Goal: Navigation & Orientation: Find specific page/section

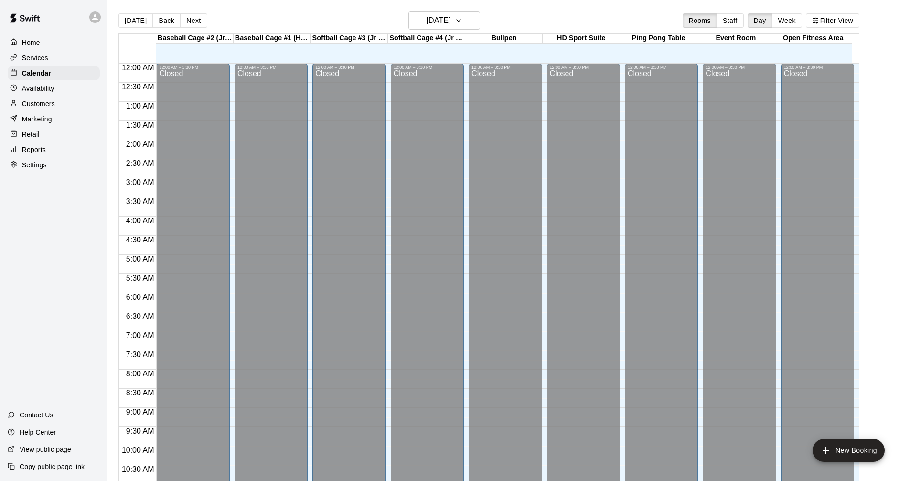
scroll to position [461, 0]
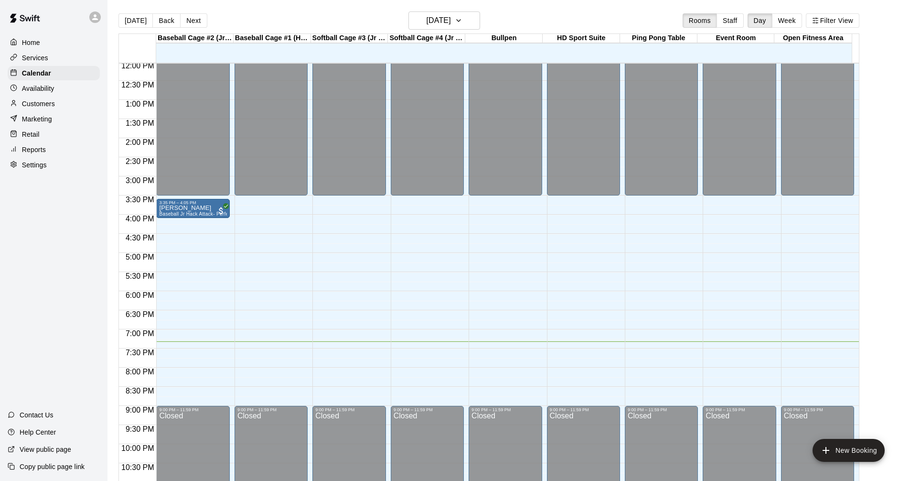
click at [32, 56] on p "Services" at bounding box center [35, 58] width 26 height 10
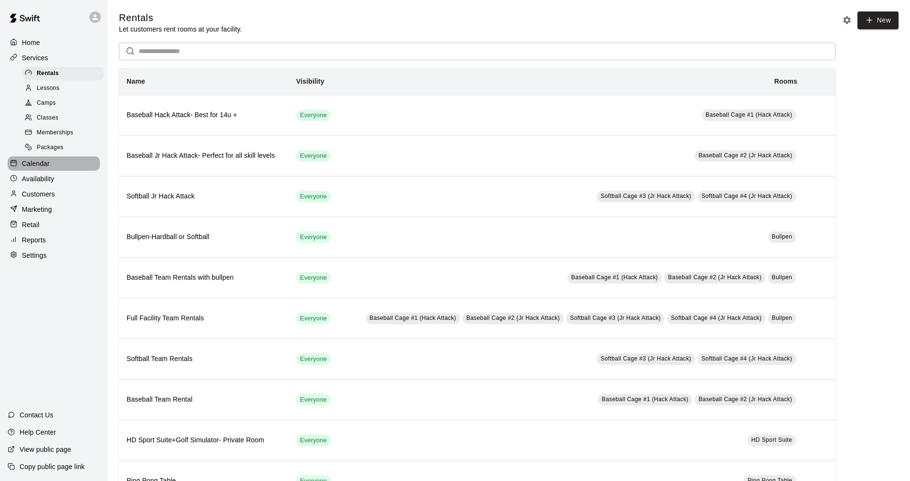
click at [68, 171] on div "Calendar" at bounding box center [54, 163] width 92 height 14
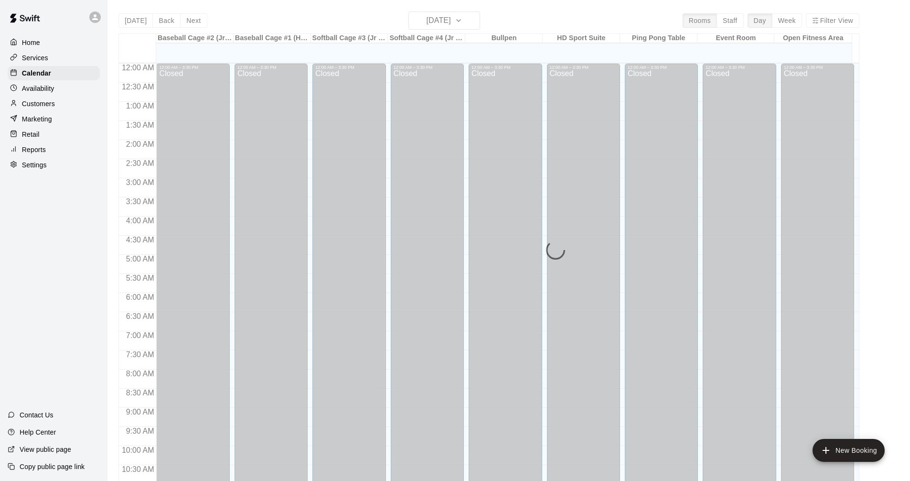
scroll to position [461, 0]
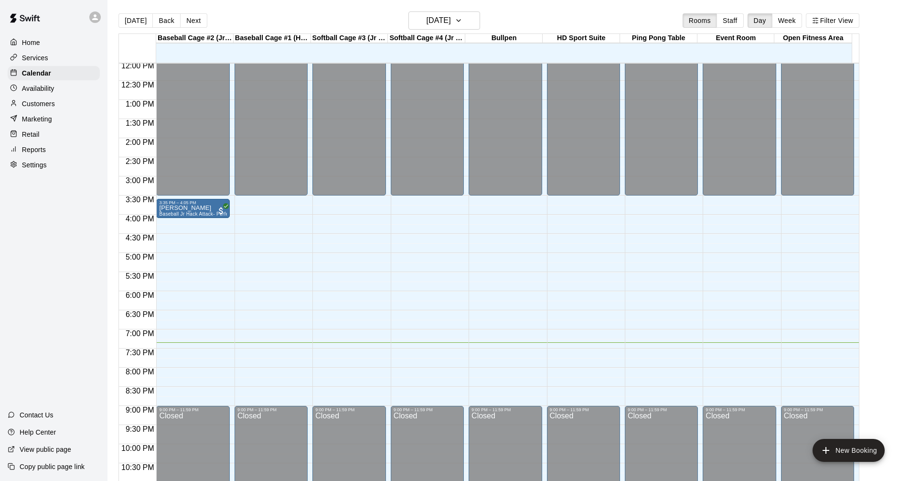
click at [69, 64] on div "Services" at bounding box center [54, 58] width 92 height 14
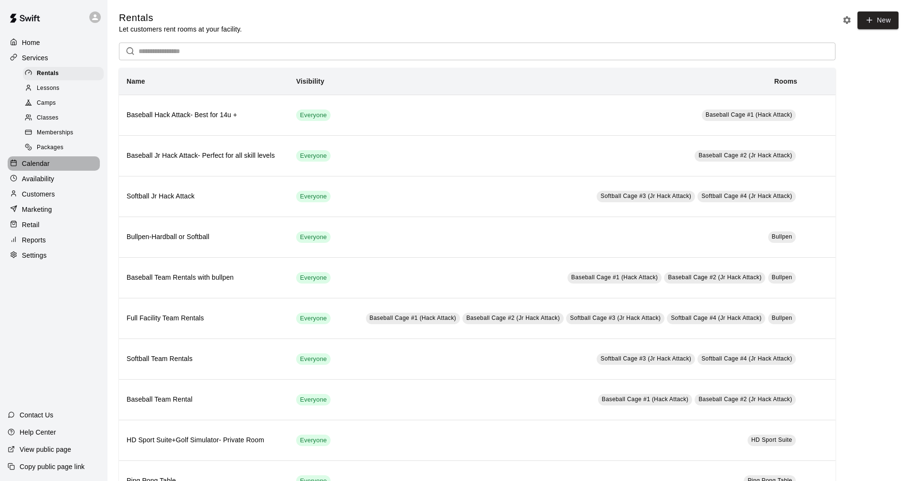
click at [64, 170] on div "Calendar" at bounding box center [54, 163] width 92 height 14
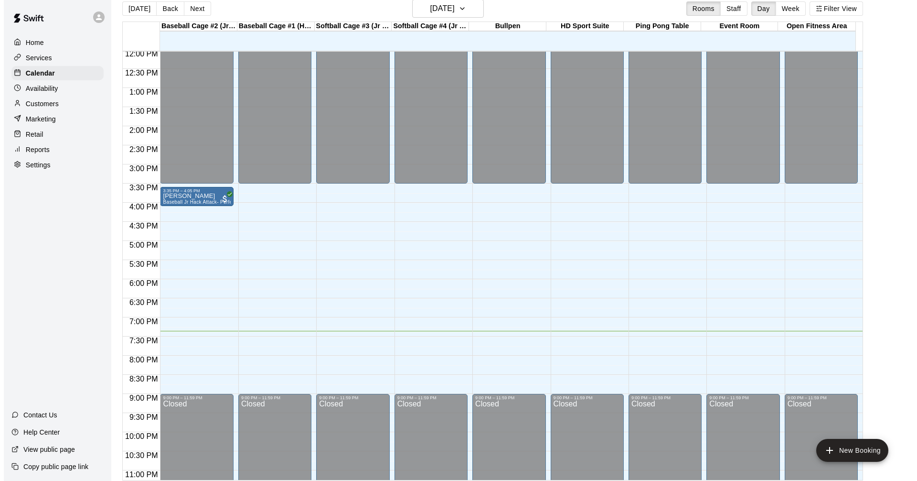
scroll to position [15, 0]
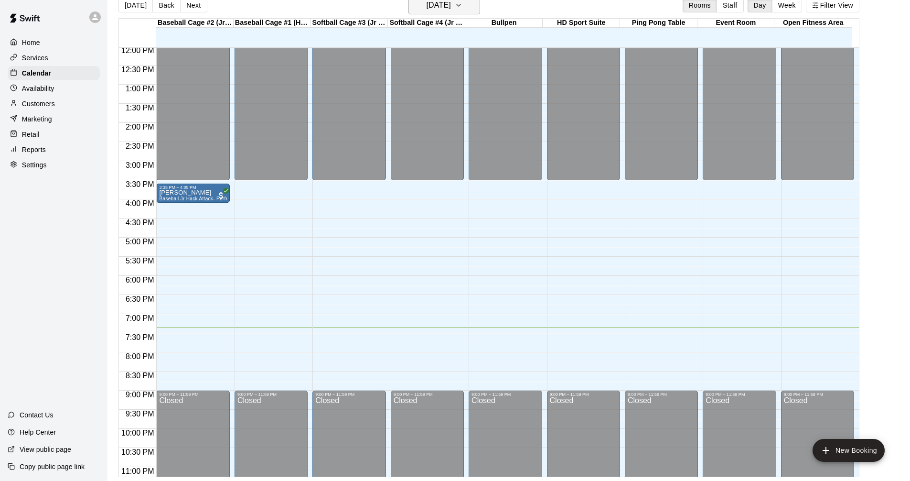
click at [451, 10] on h6 "[DATE]" at bounding box center [439, 5] width 24 height 13
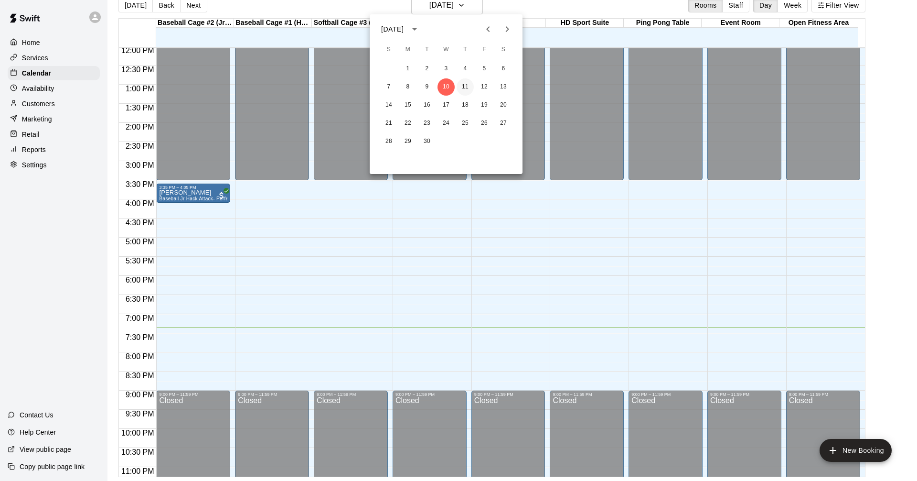
click at [462, 85] on button "11" at bounding box center [465, 86] width 17 height 17
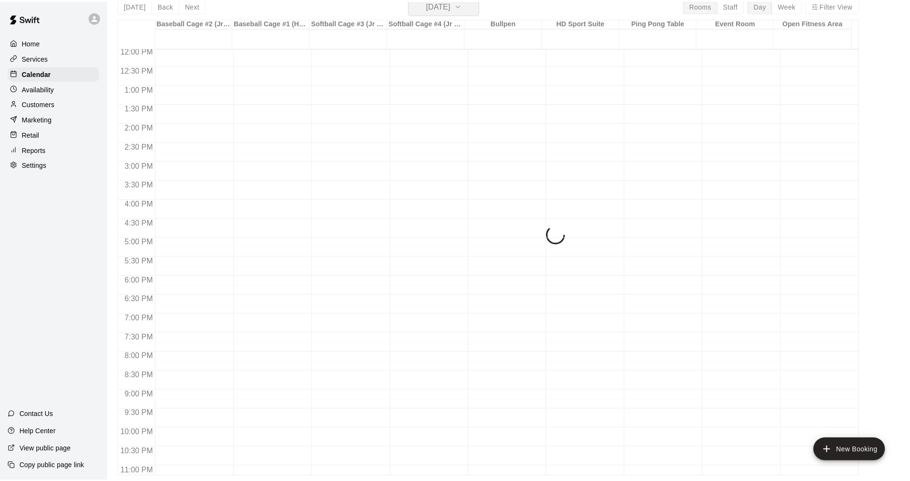
scroll to position [11, 0]
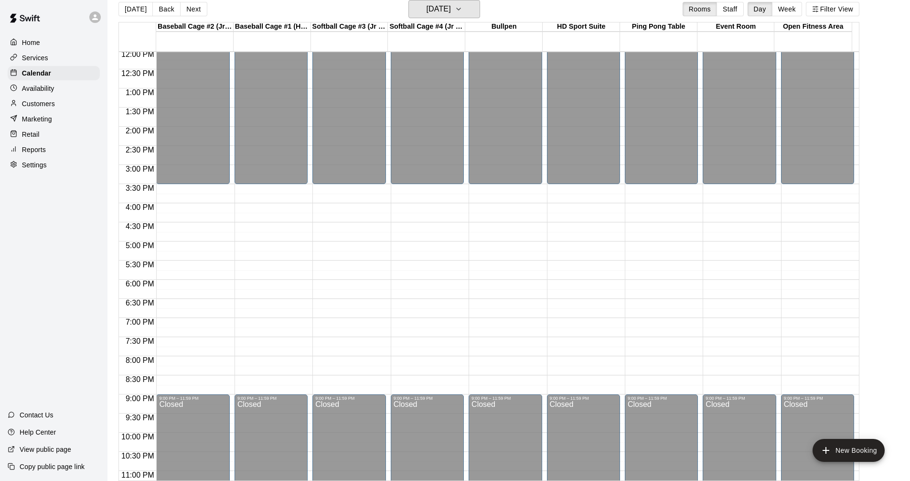
click at [451, 8] on h6 "[DATE]" at bounding box center [439, 8] width 24 height 13
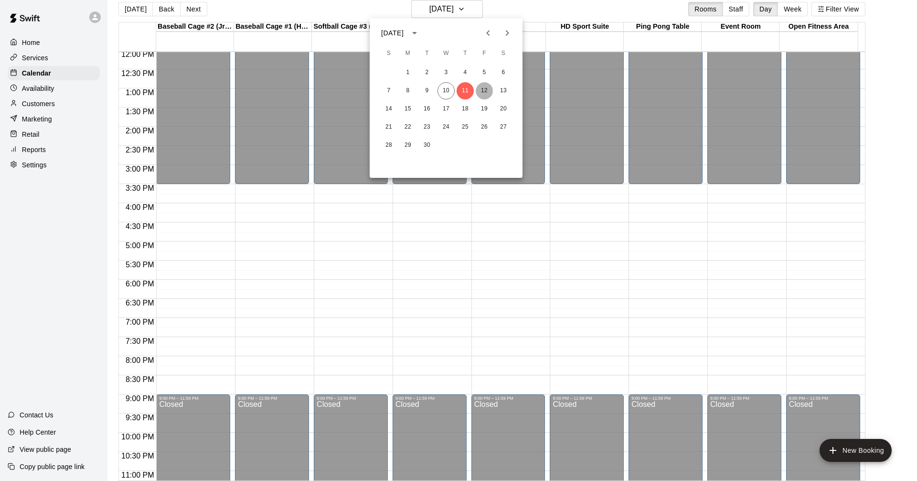
click at [485, 91] on button "12" at bounding box center [484, 90] width 17 height 17
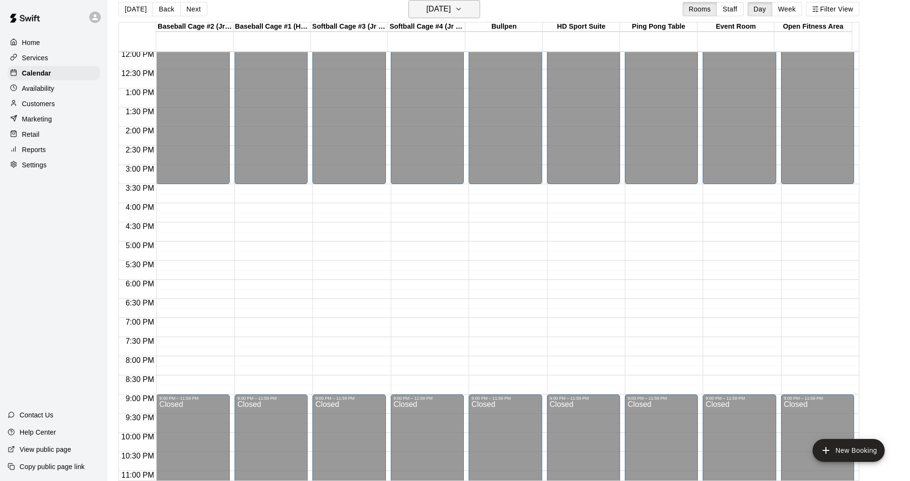
click at [476, 8] on button "[DATE]" at bounding box center [444, 9] width 72 height 18
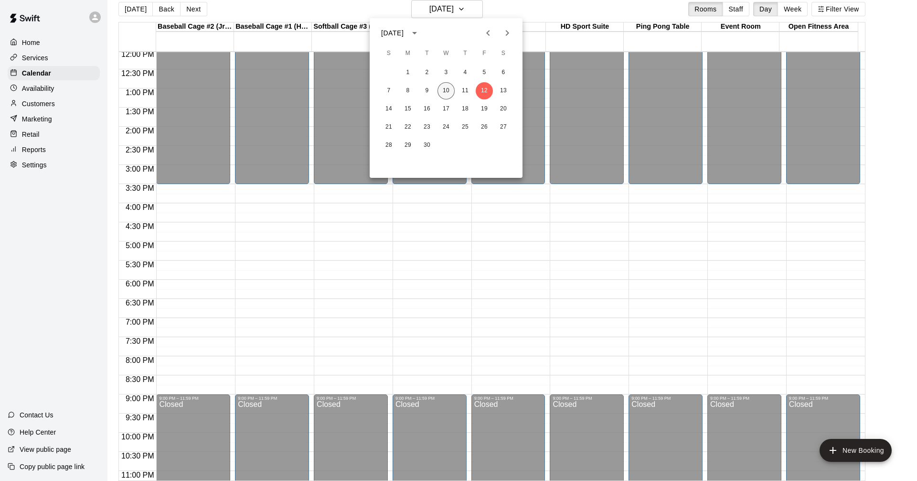
click at [445, 91] on button "10" at bounding box center [446, 90] width 17 height 17
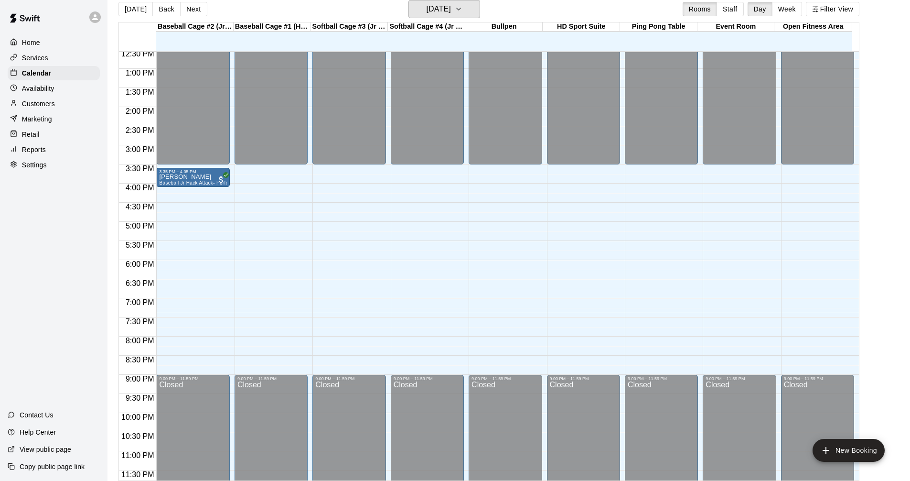
scroll to position [490, 0]
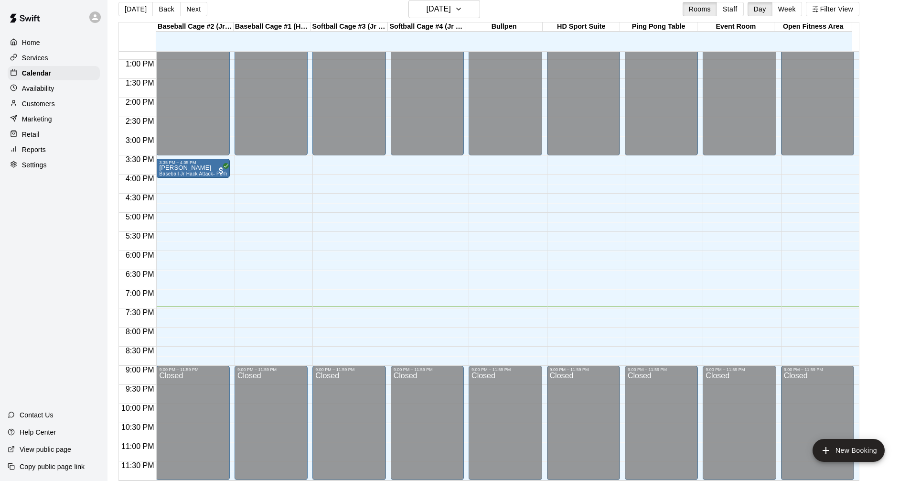
click at [68, 52] on div "Home Services Calendar Availability Customers Marketing Retail Reports Settings" at bounding box center [53, 103] width 107 height 139
click at [78, 58] on div "Services" at bounding box center [54, 58] width 92 height 14
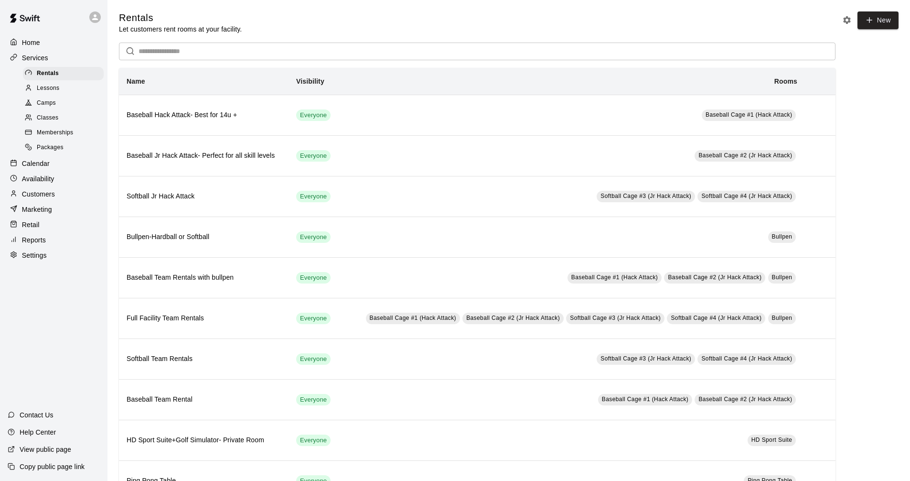
click at [36, 167] on p "Calendar" at bounding box center [36, 164] width 28 height 10
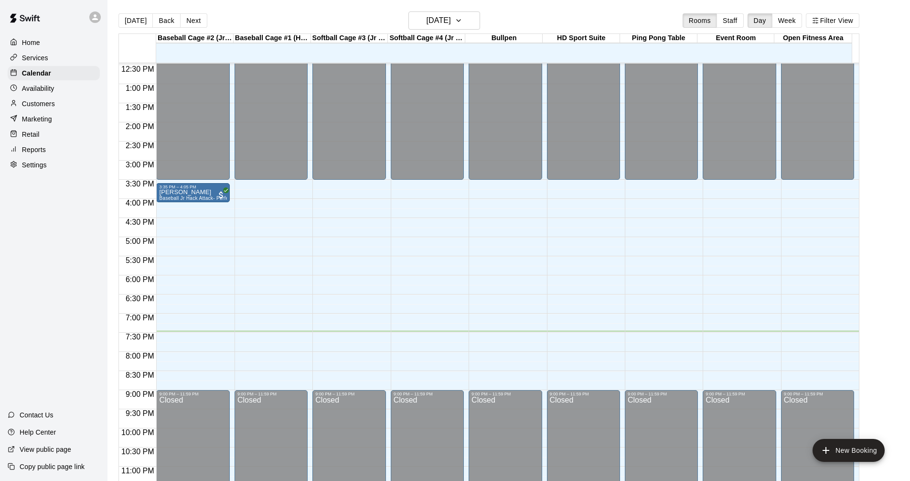
scroll to position [490, 0]
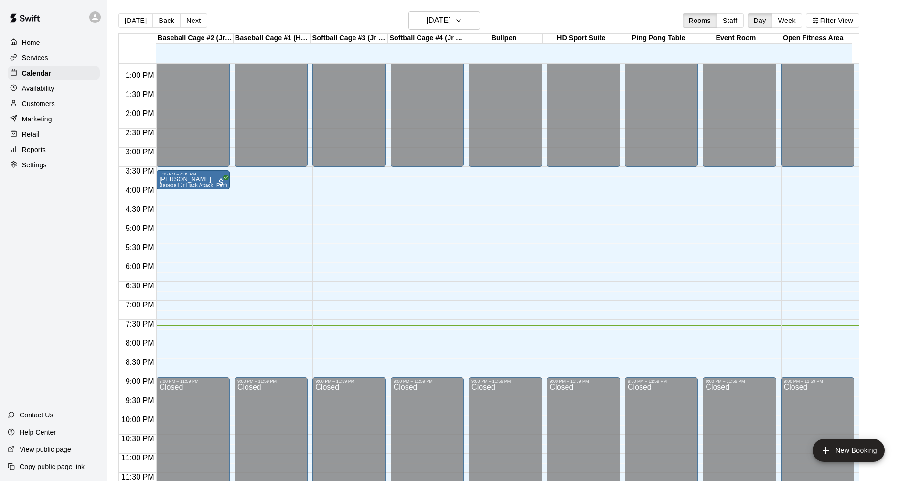
click at [51, 56] on div "Services" at bounding box center [54, 58] width 92 height 14
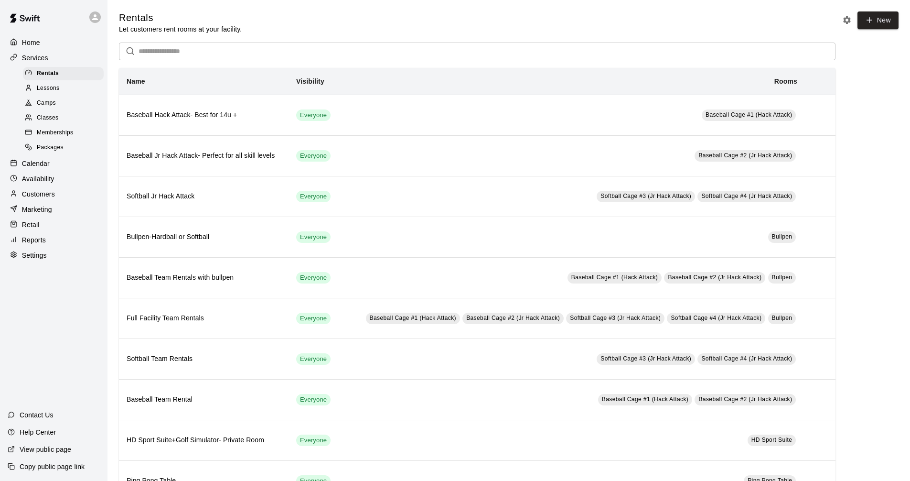
click at [69, 168] on div "Calendar" at bounding box center [54, 163] width 92 height 14
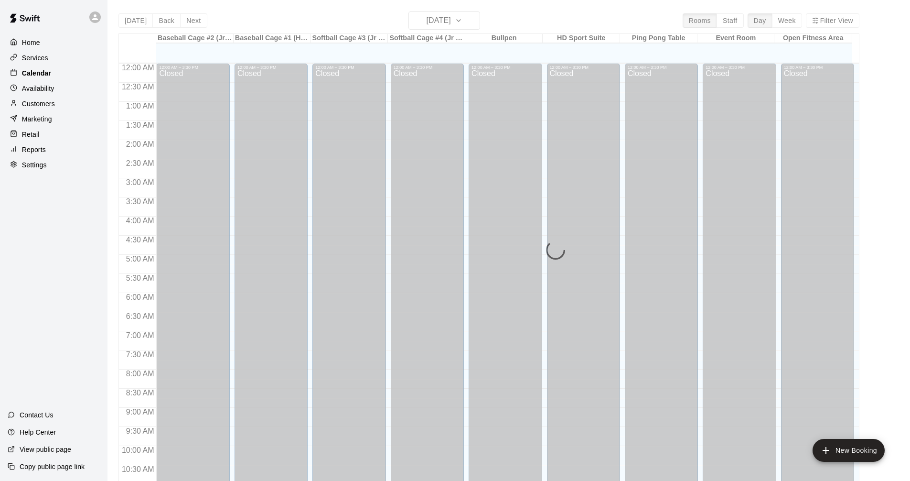
scroll to position [461, 0]
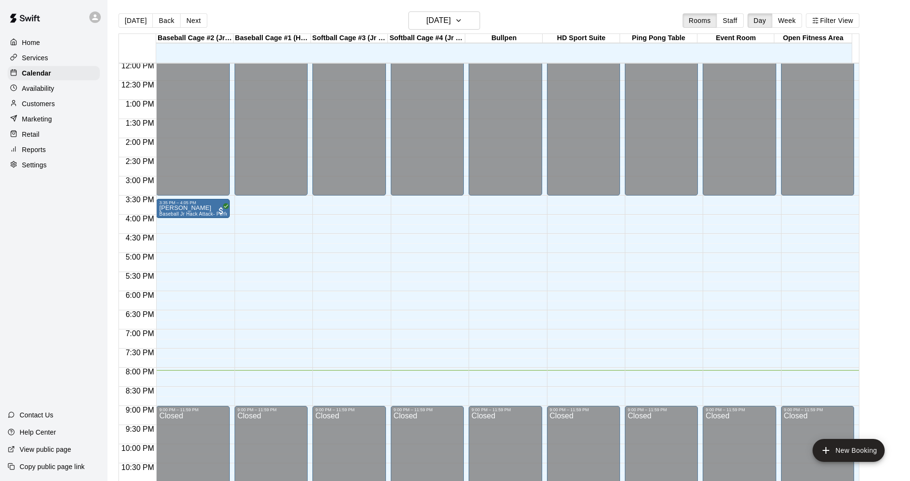
click at [46, 90] on p "Availability" at bounding box center [38, 89] width 32 height 10
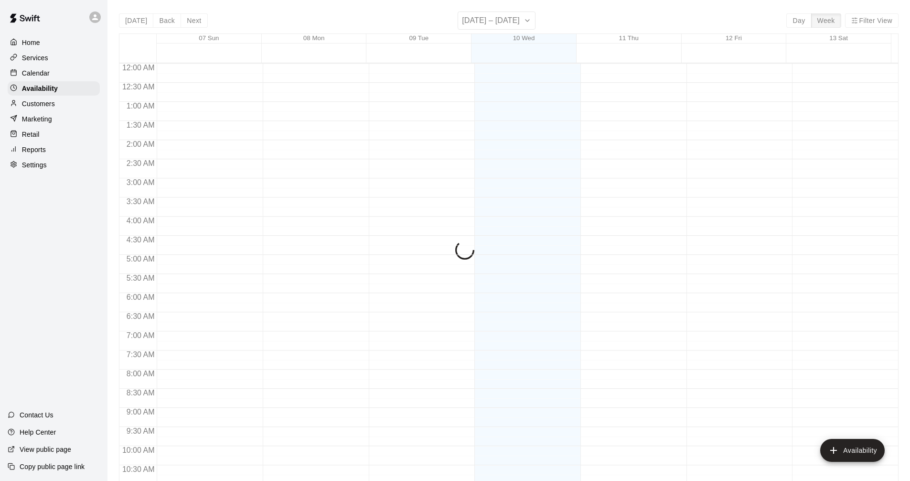
scroll to position [490, 0]
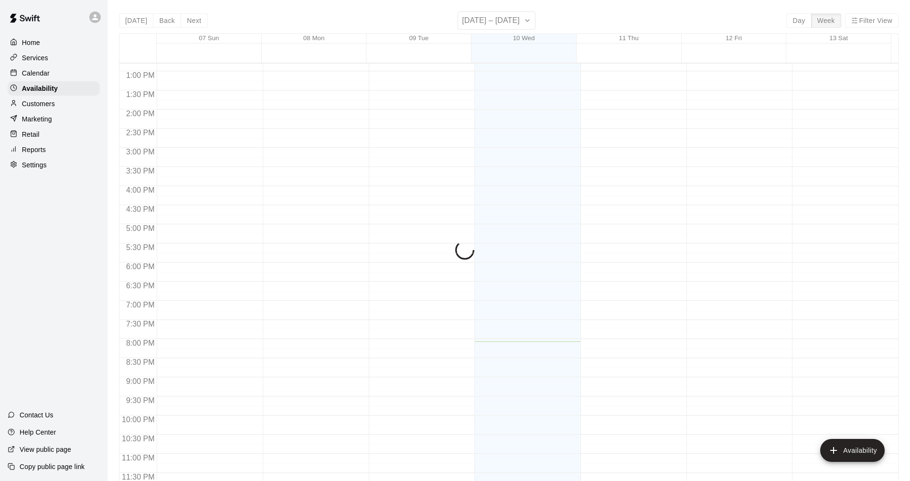
click at [68, 67] on div "Calendar" at bounding box center [54, 73] width 92 height 14
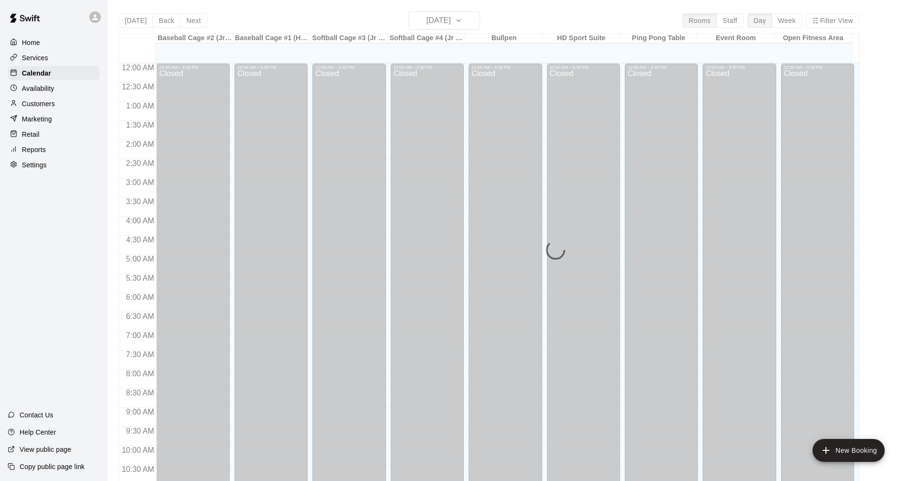
scroll to position [461, 0]
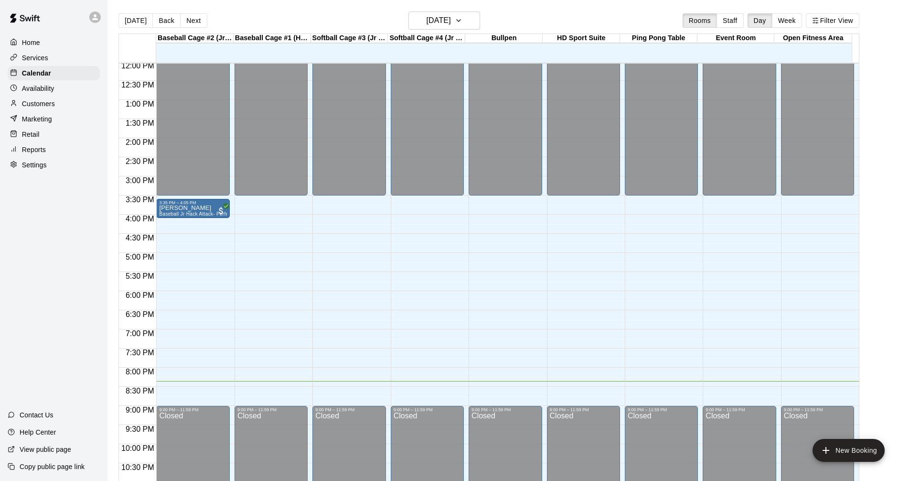
click at [45, 58] on p "Services" at bounding box center [35, 58] width 26 height 10
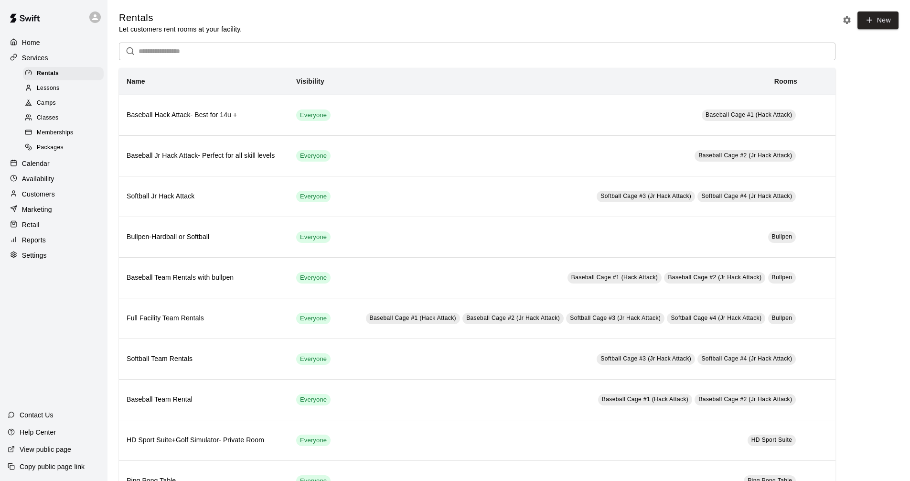
click at [62, 166] on div "Calendar" at bounding box center [54, 163] width 92 height 14
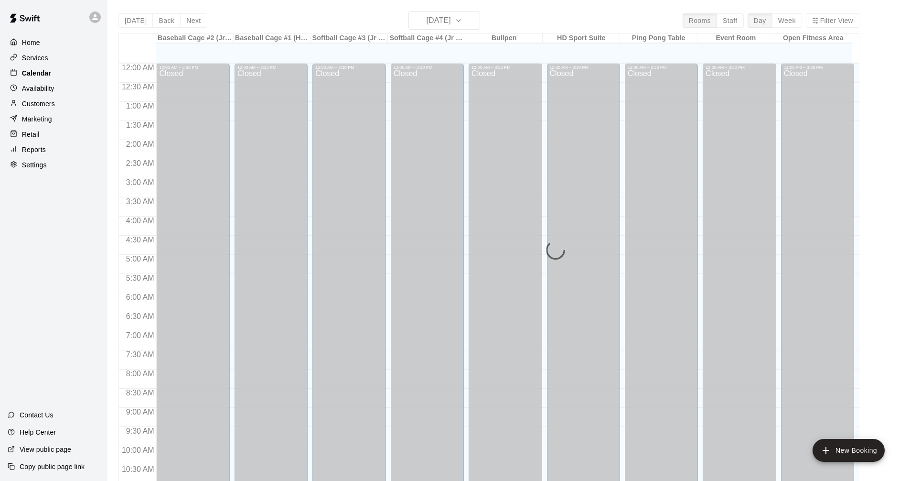
scroll to position [461, 0]
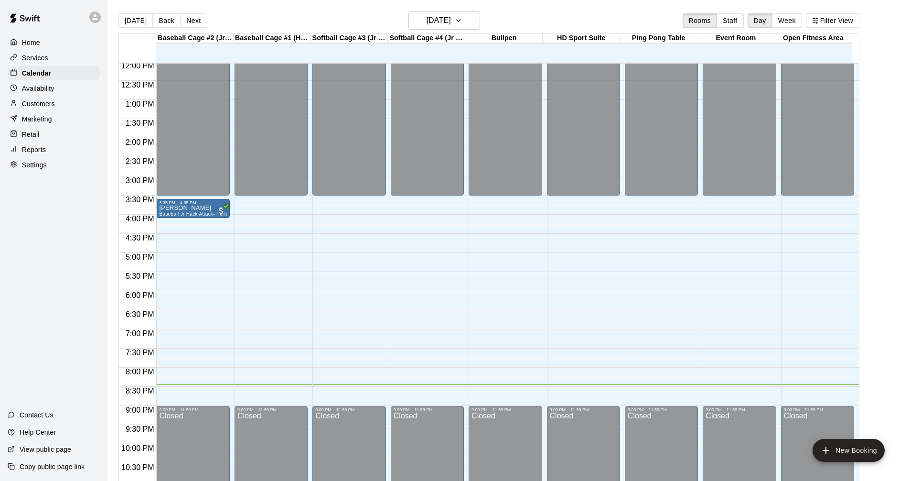
click at [64, 65] on div "Services" at bounding box center [54, 58] width 92 height 14
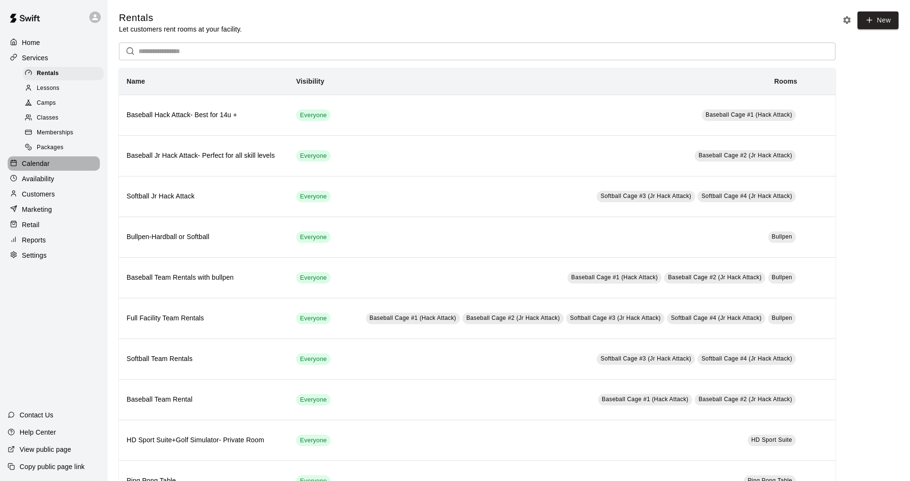
click at [74, 166] on div "Calendar" at bounding box center [54, 163] width 92 height 14
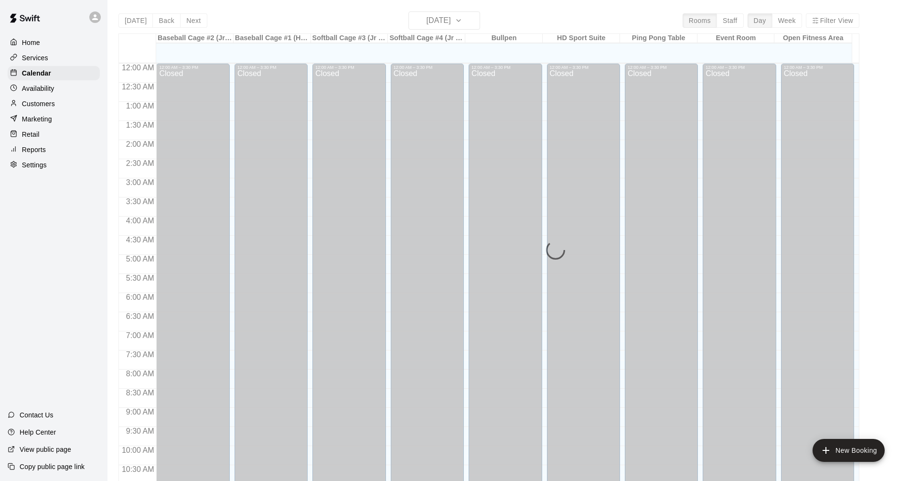
scroll to position [461, 0]
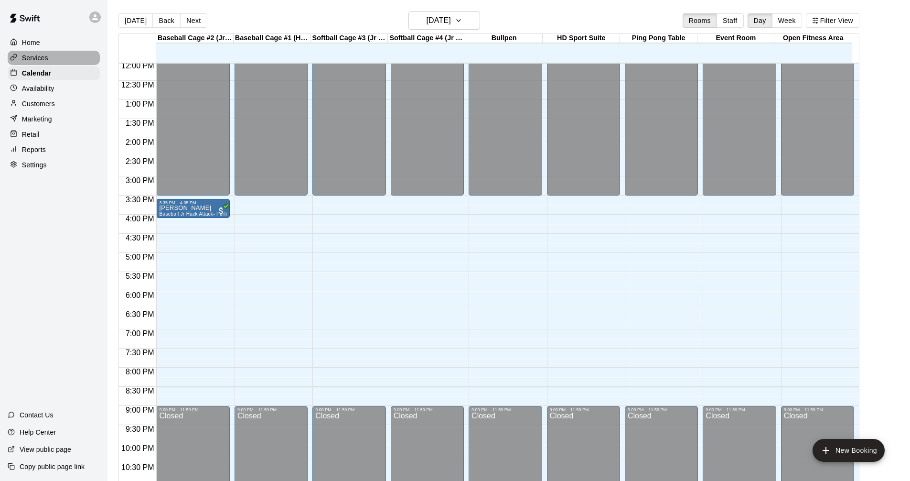
click at [58, 53] on div "Services" at bounding box center [54, 58] width 92 height 14
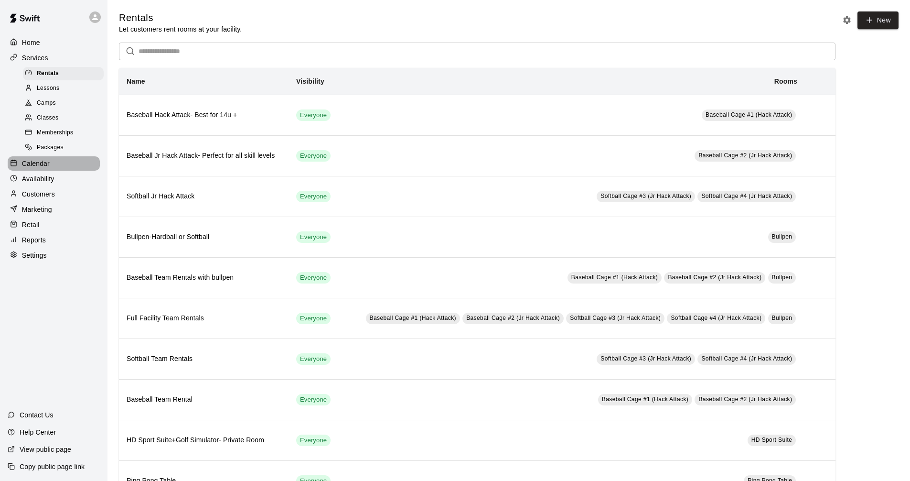
click at [71, 169] on div "Calendar" at bounding box center [54, 163] width 92 height 14
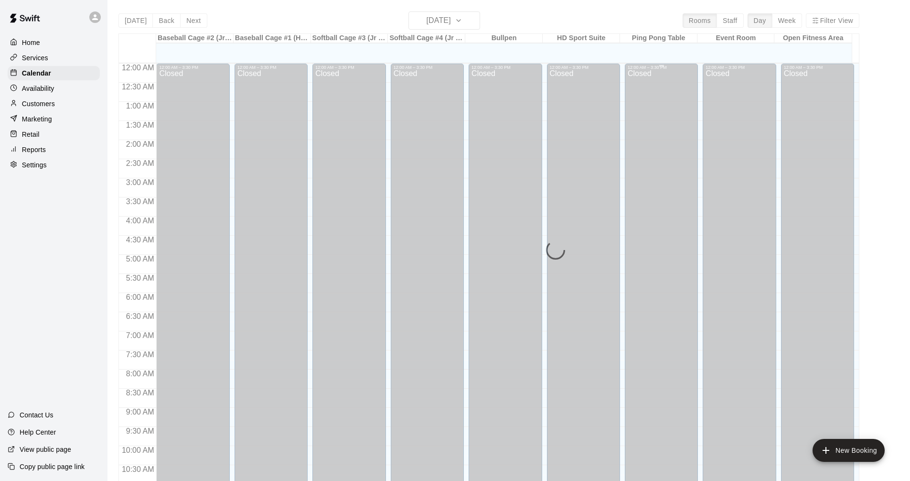
scroll to position [461, 0]
